Goal: Book appointment/travel/reservation

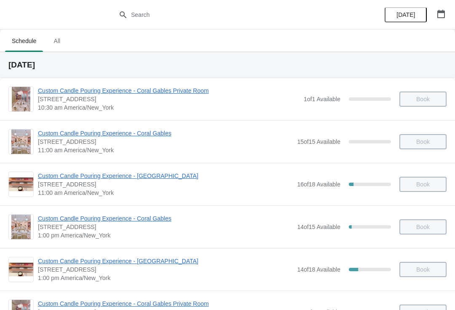
click at [440, 13] on icon "button" at bounding box center [441, 14] width 8 height 8
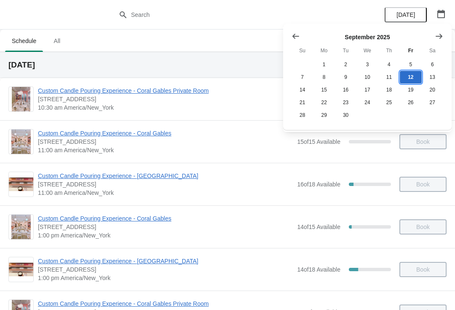
click at [409, 78] on button "12" at bounding box center [410, 77] width 21 height 13
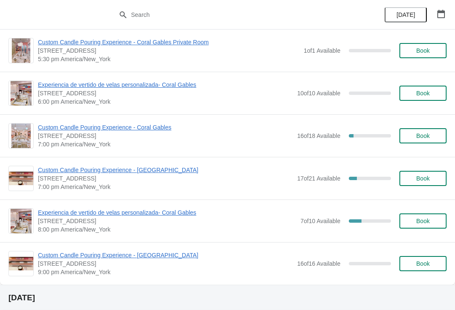
scroll to position [462, 0]
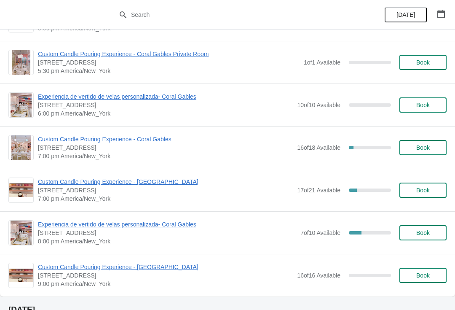
click at [420, 150] on span "Book" at bounding box center [422, 147] width 13 height 7
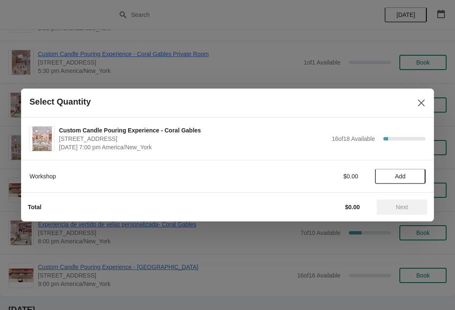
click at [420, 102] on icon "Close" at bounding box center [421, 103] width 8 height 8
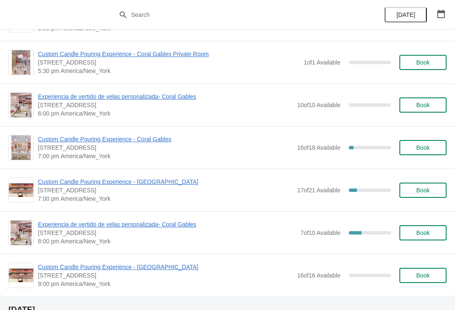
click at [423, 194] on button "Book" at bounding box center [422, 189] width 47 height 15
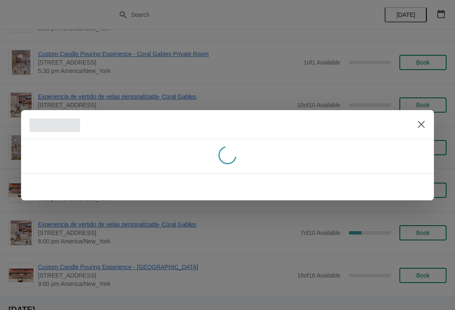
scroll to position [0, 0]
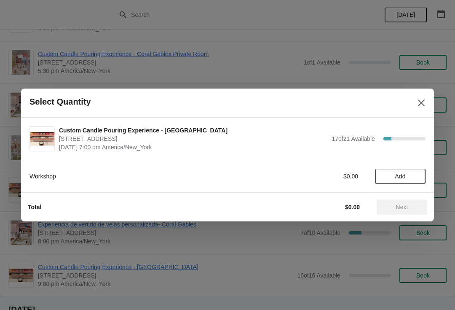
click at [410, 174] on span "Add" at bounding box center [400, 176] width 35 height 7
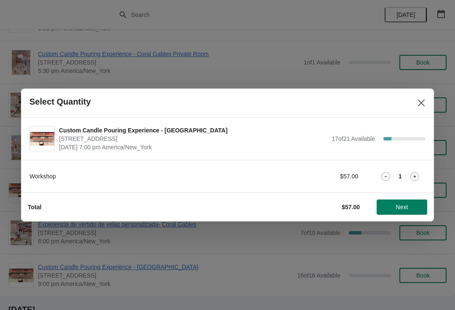
click at [412, 173] on icon at bounding box center [414, 176] width 9 height 9
click at [385, 177] on icon at bounding box center [385, 176] width 9 height 9
click at [415, 175] on icon at bounding box center [414, 176] width 3 height 3
click at [410, 206] on span "Next" at bounding box center [401, 206] width 37 height 7
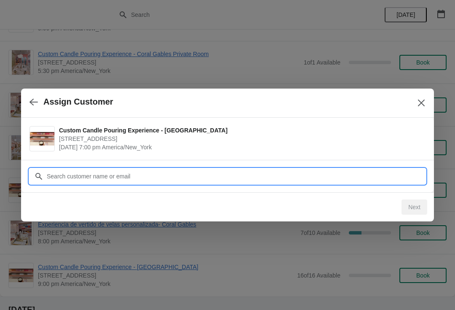
click at [407, 177] on input "Customer" at bounding box center [235, 176] width 379 height 15
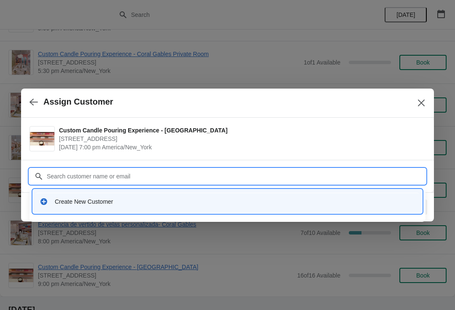
type input "S"
click at [139, 203] on div "Create New Customer" at bounding box center [235, 201] width 361 height 8
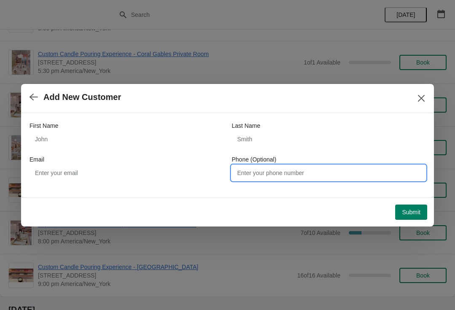
click at [342, 170] on input "Phone (Optional)" at bounding box center [329, 172] width 194 height 15
click at [416, 216] on button "Submit" at bounding box center [411, 211] width 32 height 15
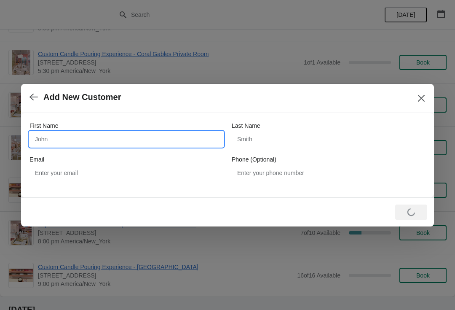
click at [181, 137] on input "First Name" at bounding box center [126, 138] width 194 height 15
type input "Val"
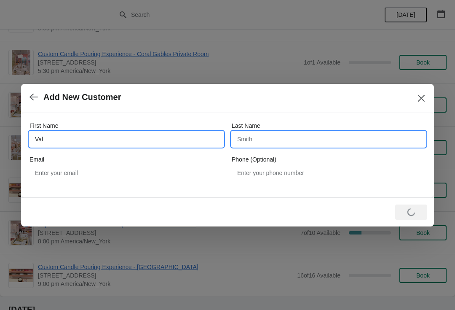
click at [327, 139] on input "Last Name" at bounding box center [329, 138] width 194 height 15
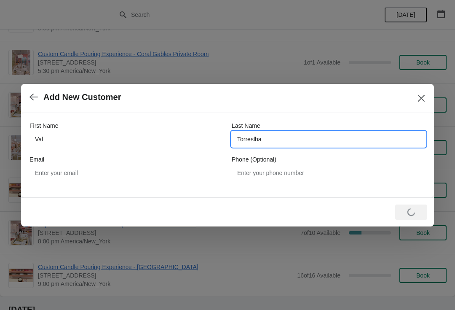
type input "Torreslba"
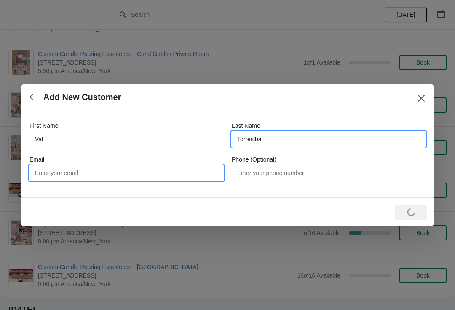
click at [192, 170] on input "Email" at bounding box center [126, 172] width 194 height 15
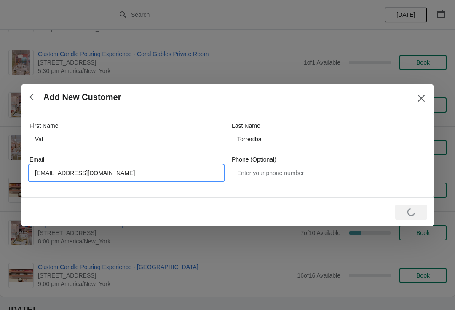
type input "[EMAIL_ADDRESS][DOMAIN_NAME]"
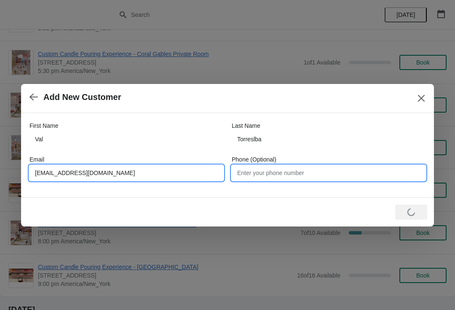
click at [340, 167] on input "Phone (Optional)" at bounding box center [329, 172] width 194 height 15
click at [360, 171] on input "3058793053" at bounding box center [329, 172] width 194 height 15
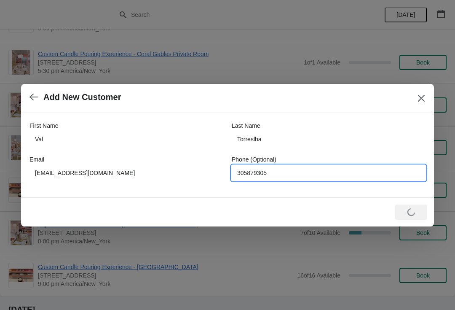
type input "3058793053"
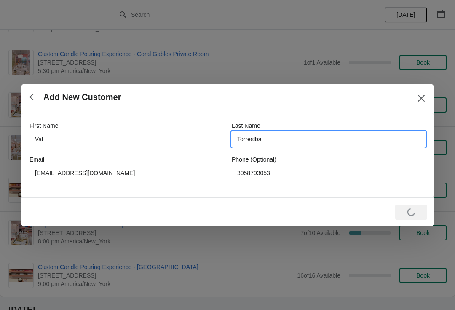
click at [328, 136] on input "Torreslba" at bounding box center [329, 138] width 194 height 15
type input "[PERSON_NAME]"
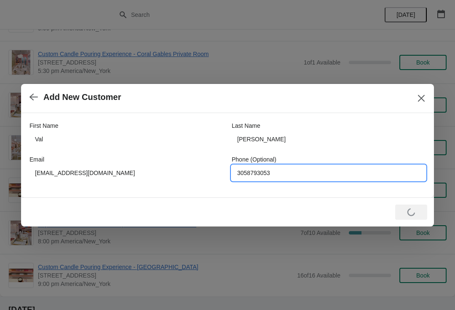
click at [423, 96] on icon "Close" at bounding box center [421, 97] width 7 height 7
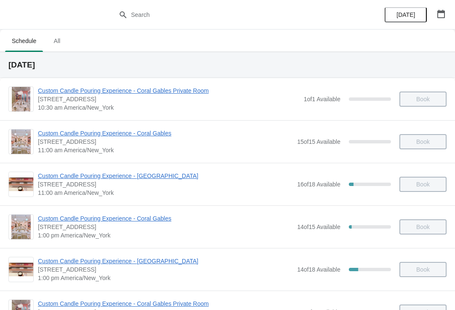
scroll to position [462, 0]
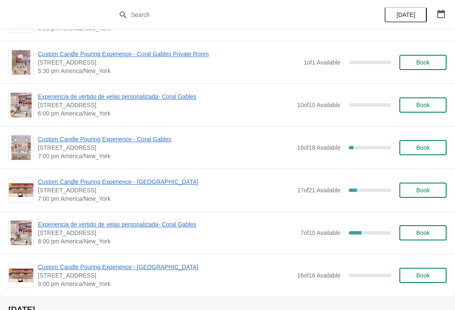
click at [432, 192] on span "Book" at bounding box center [423, 190] width 32 height 7
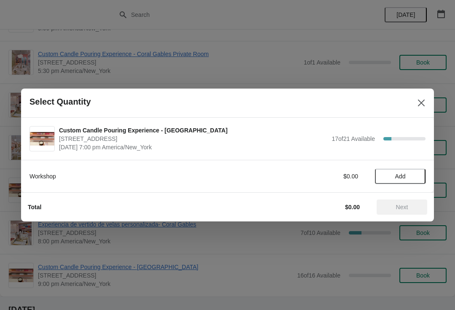
click at [407, 176] on span "Add" at bounding box center [400, 176] width 35 height 7
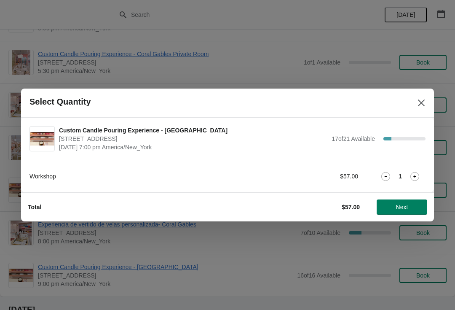
click at [417, 175] on icon at bounding box center [414, 176] width 9 height 9
click at [412, 203] on button "Next" at bounding box center [402, 206] width 51 height 15
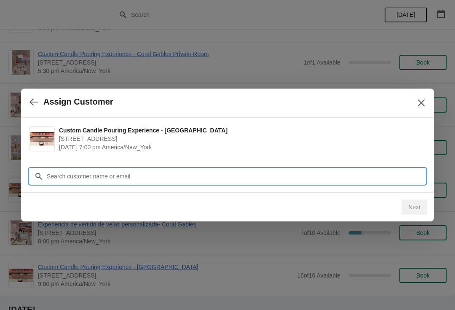
click at [401, 175] on input "Customer" at bounding box center [235, 176] width 379 height 15
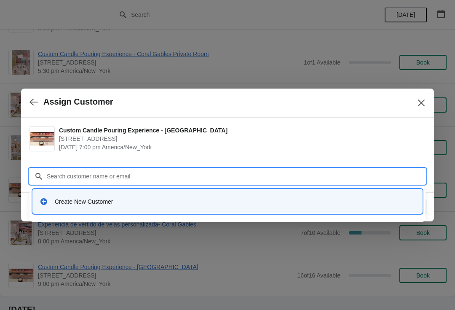
click at [150, 205] on div "Create New Customer" at bounding box center [235, 201] width 361 height 8
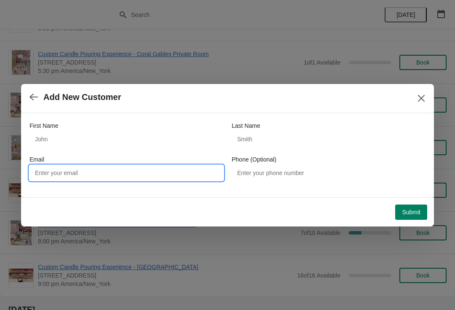
click at [195, 169] on input "Email" at bounding box center [126, 172] width 194 height 15
type input "emilytorrealb"
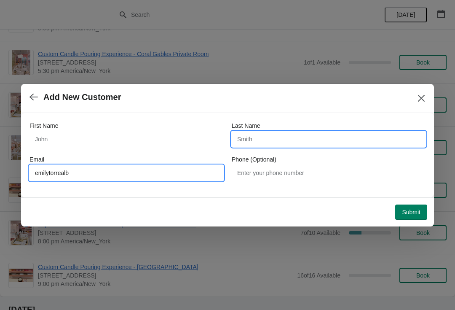
click at [340, 143] on input "Last Name" at bounding box center [329, 138] width 194 height 15
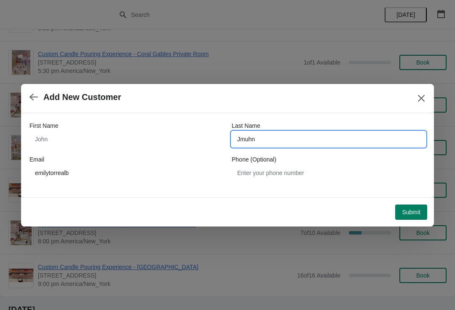
type input "Jmuhn"
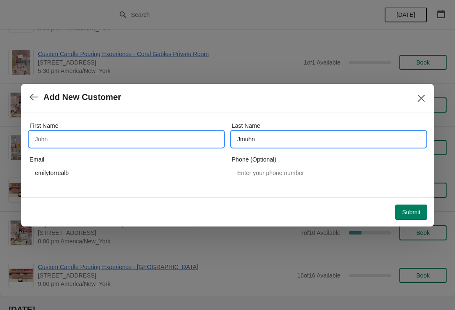
click at [139, 135] on input "First Name" at bounding box center [126, 138] width 194 height 15
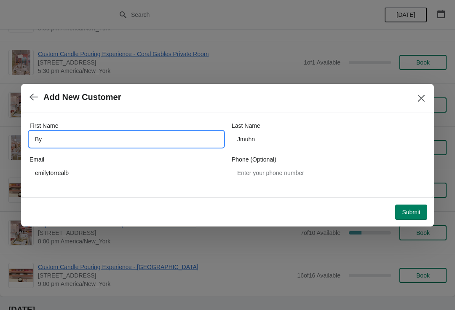
type input "By"
click at [239, 195] on div "First Name By Last Name Jmuhn Email emilytorrealb Phone (Optional)" at bounding box center [227, 155] width 413 height 84
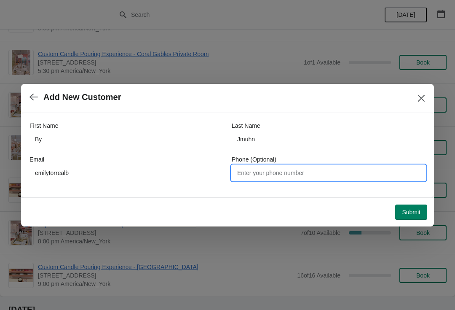
click at [313, 170] on input "Phone (Optional)" at bounding box center [329, 172] width 194 height 15
click at [405, 214] on span "Submit" at bounding box center [411, 212] width 19 height 7
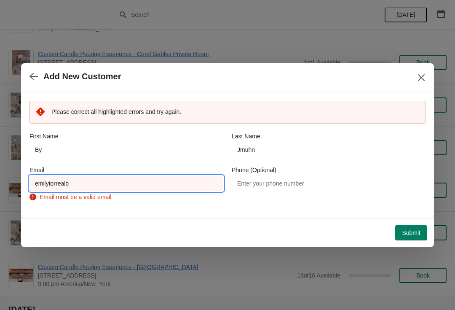
click at [158, 180] on input "emilytorrealb" at bounding box center [126, 183] width 194 height 15
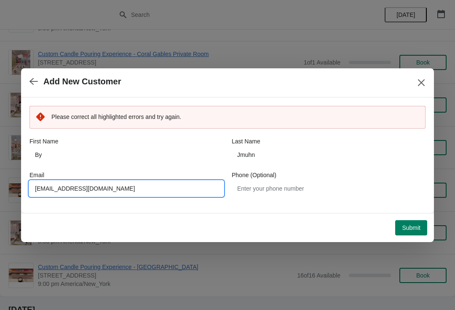
type input "[EMAIL_ADDRESS][DOMAIN_NAME]"
click at [415, 221] on button "Submit" at bounding box center [411, 227] width 32 height 15
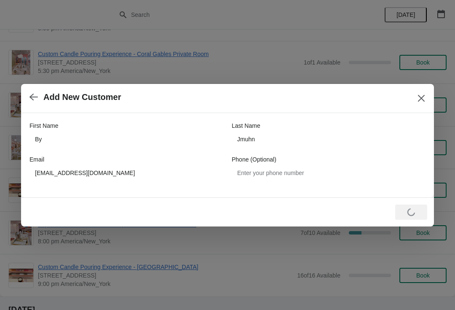
click at [422, 95] on icon "Close" at bounding box center [421, 98] width 8 height 8
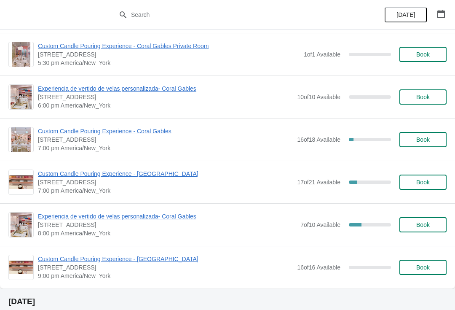
scroll to position [479, 0]
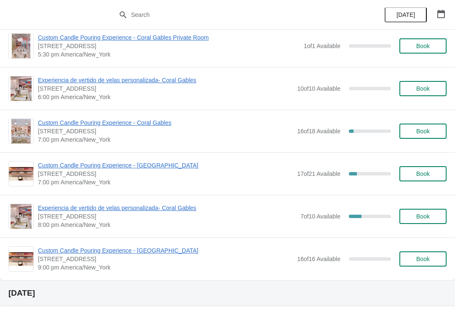
click at [432, 173] on span "Book" at bounding box center [423, 173] width 32 height 7
